Goal: Information Seeking & Learning: Learn about a topic

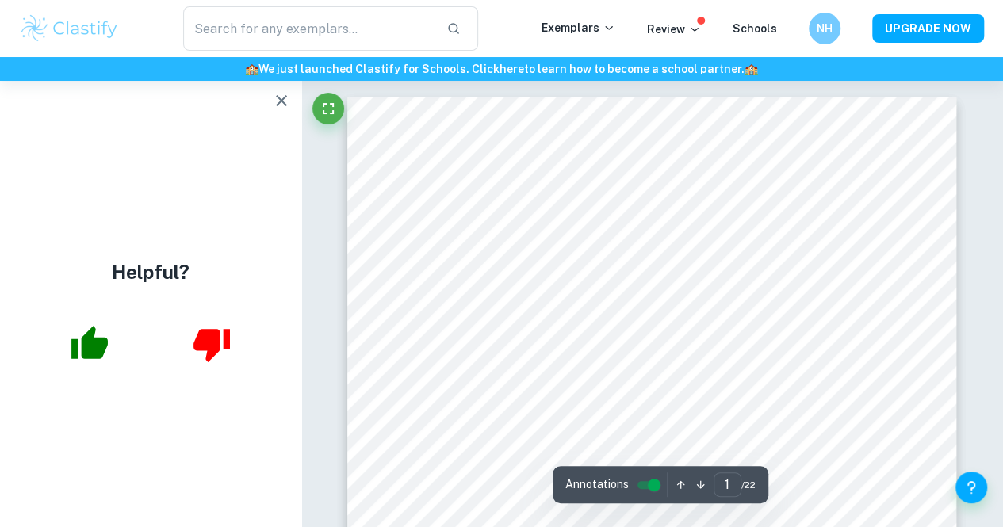
click at [276, 105] on icon "button" at bounding box center [281, 100] width 11 height 11
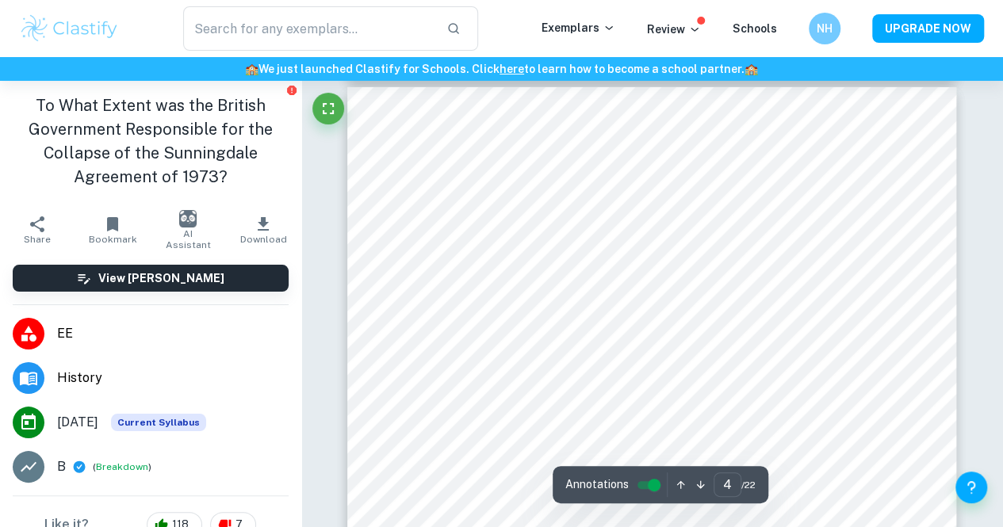
scroll to position [2593, 0]
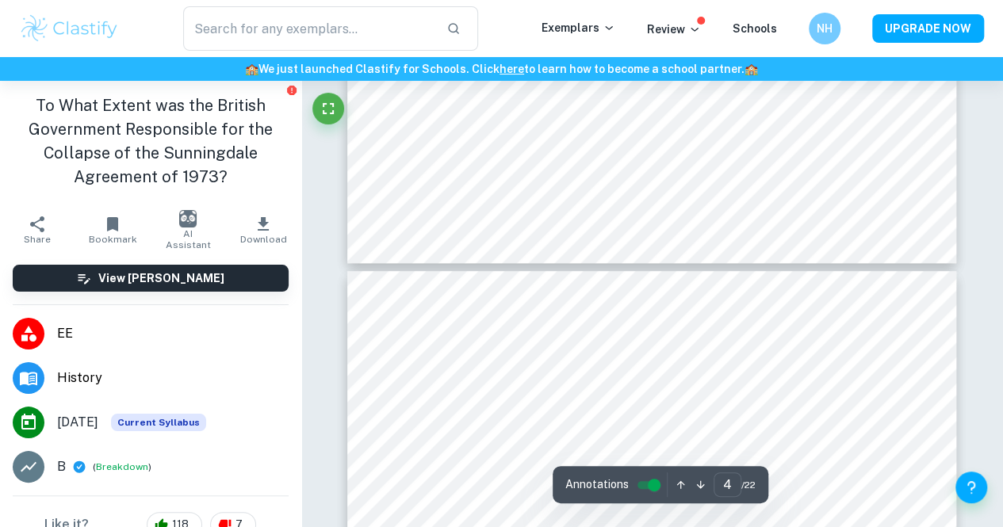
type input "5"
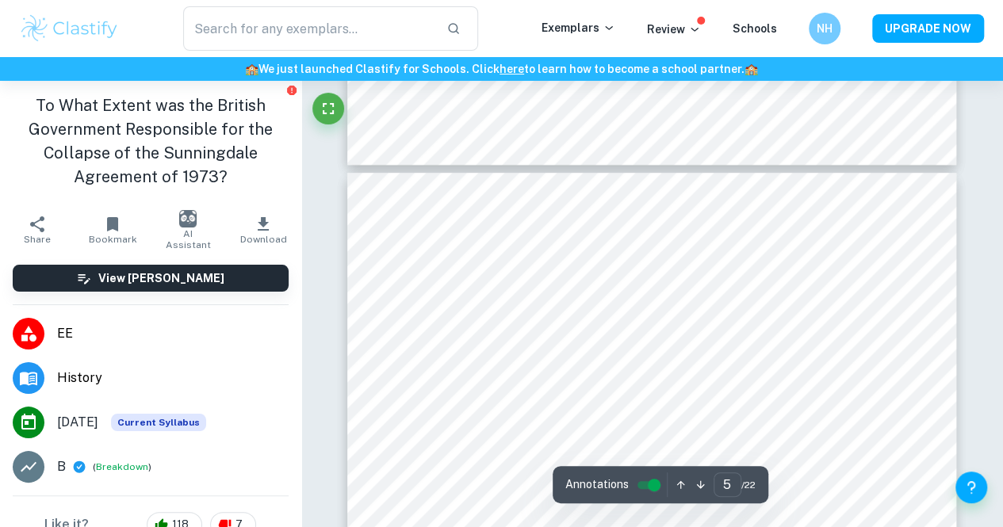
scroll to position [3311, 0]
